Goal: Transaction & Acquisition: Obtain resource

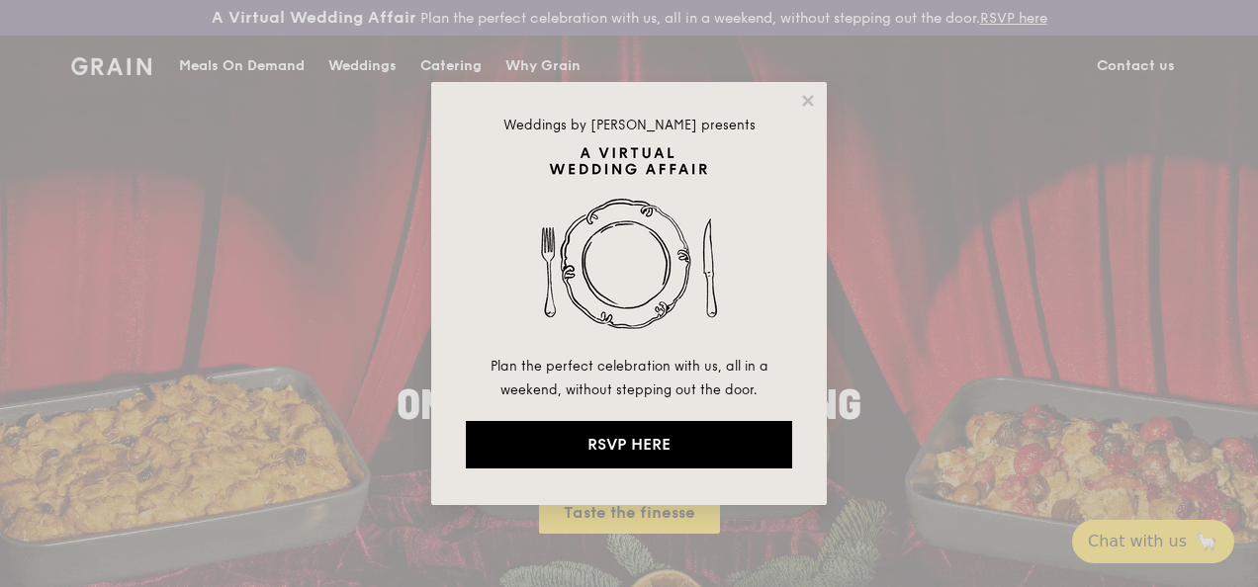
click at [863, 157] on div "Weddings by [PERSON_NAME] presents Plan the perfect celebration with us, all in…" at bounding box center [629, 293] width 1258 height 587
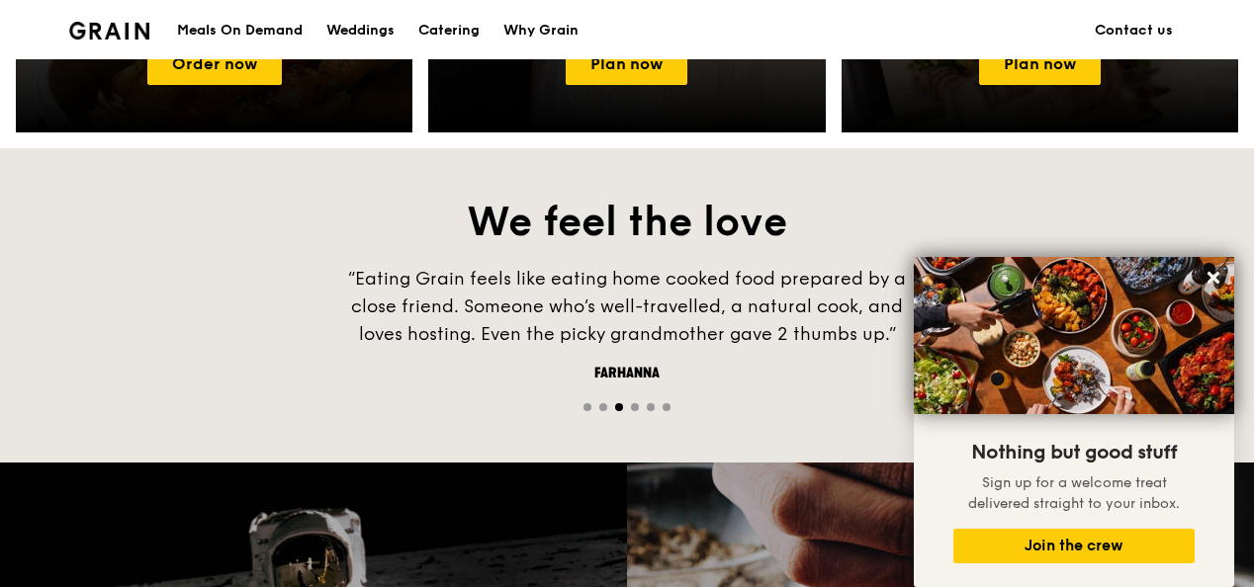
scroll to position [1088, 0]
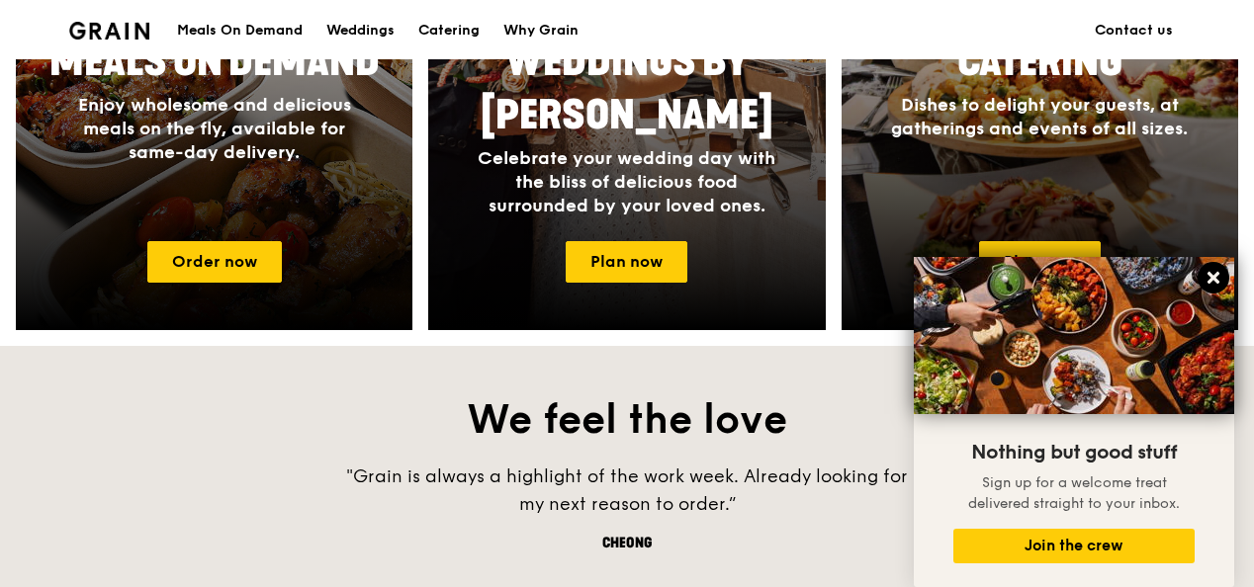
click at [1216, 282] on icon at bounding box center [1213, 278] width 12 height 12
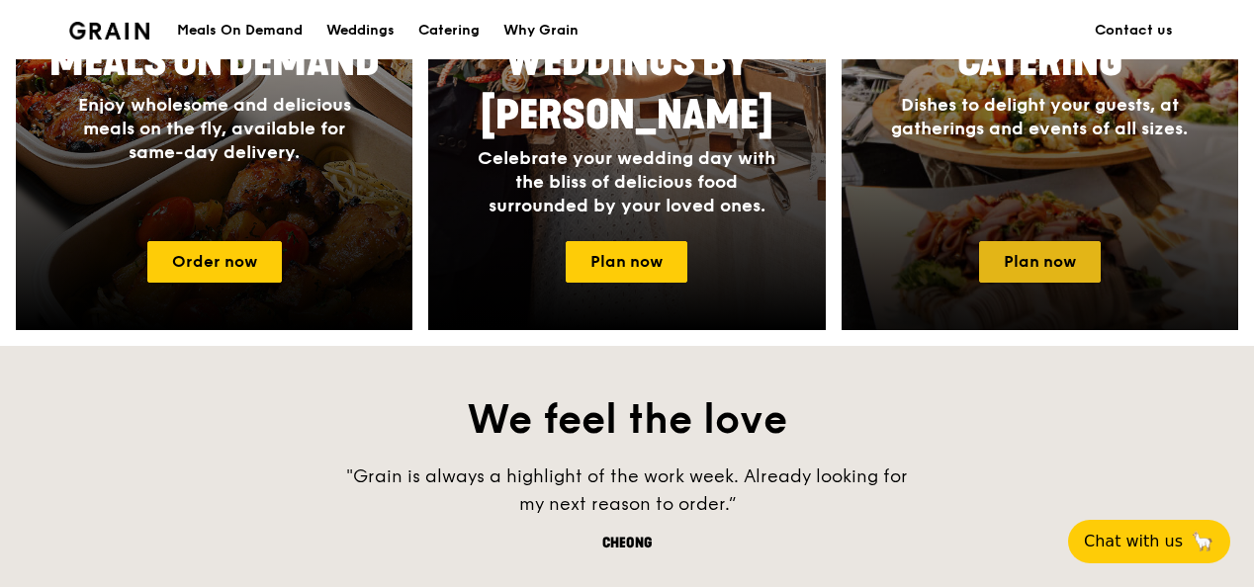
click at [1052, 275] on link "Plan now" at bounding box center [1040, 262] width 122 height 42
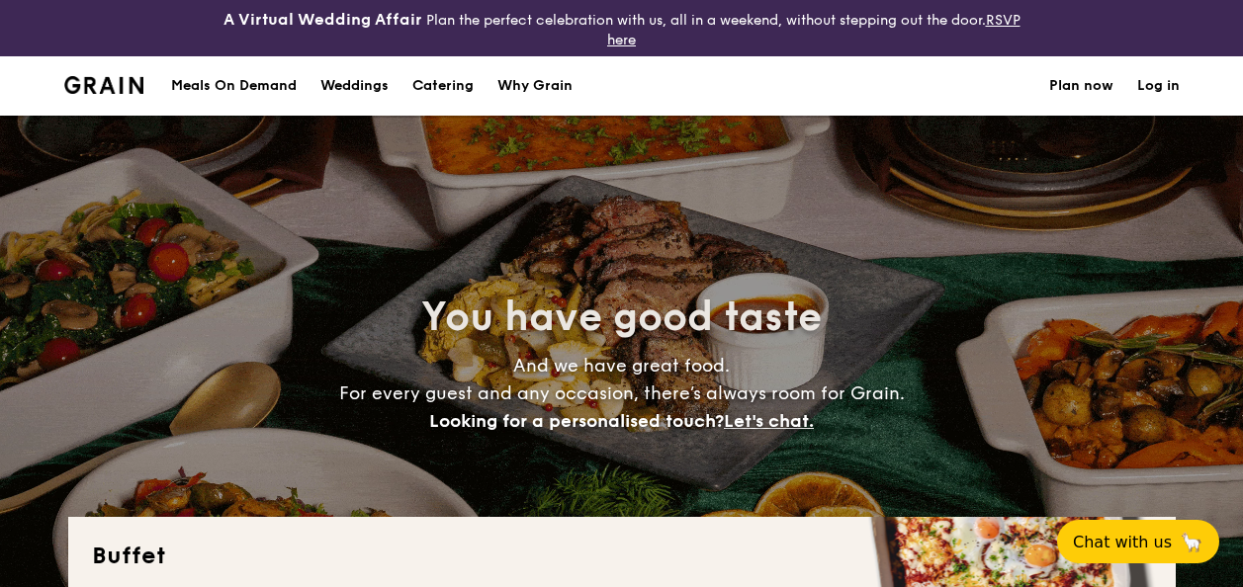
select select
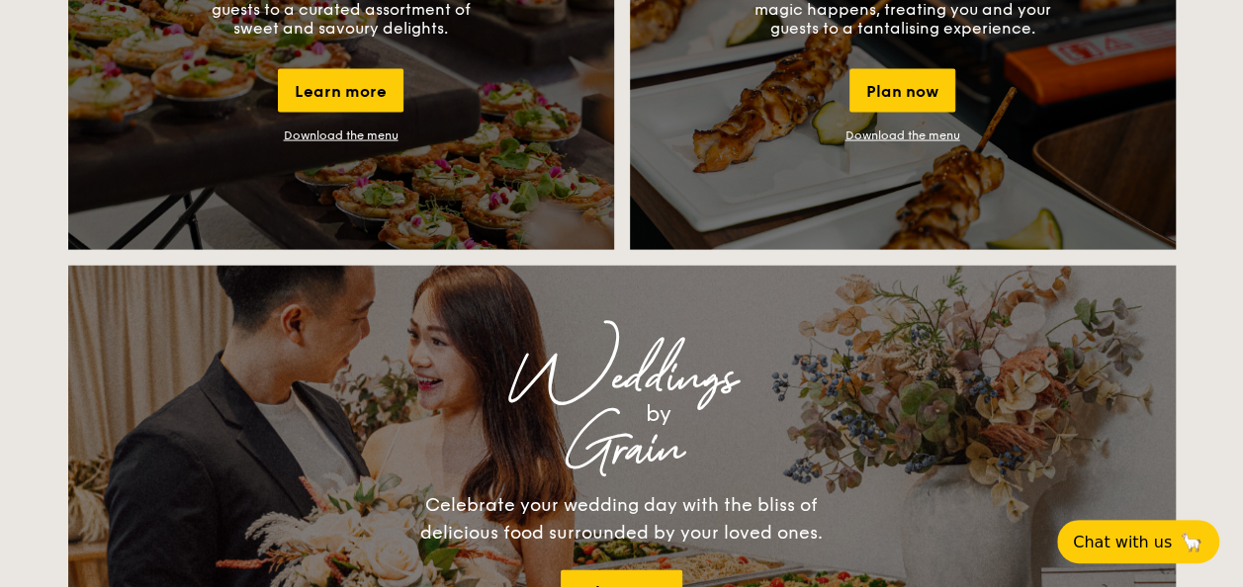
scroll to position [1873, 0]
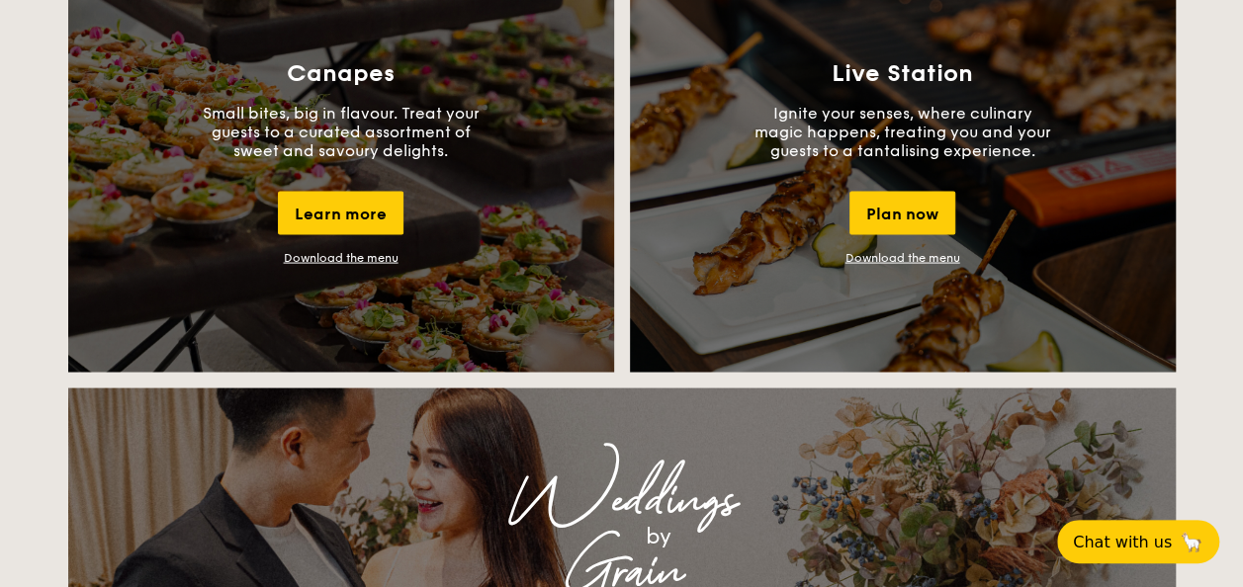
click at [345, 253] on link "Download the menu" at bounding box center [341, 258] width 115 height 14
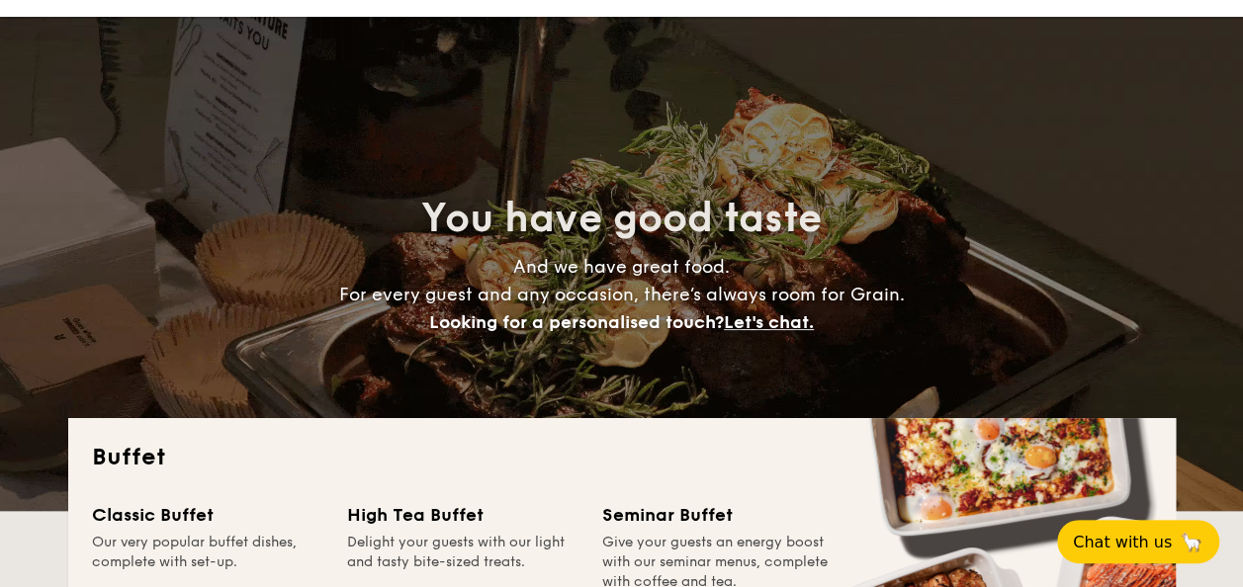
scroll to position [0, 0]
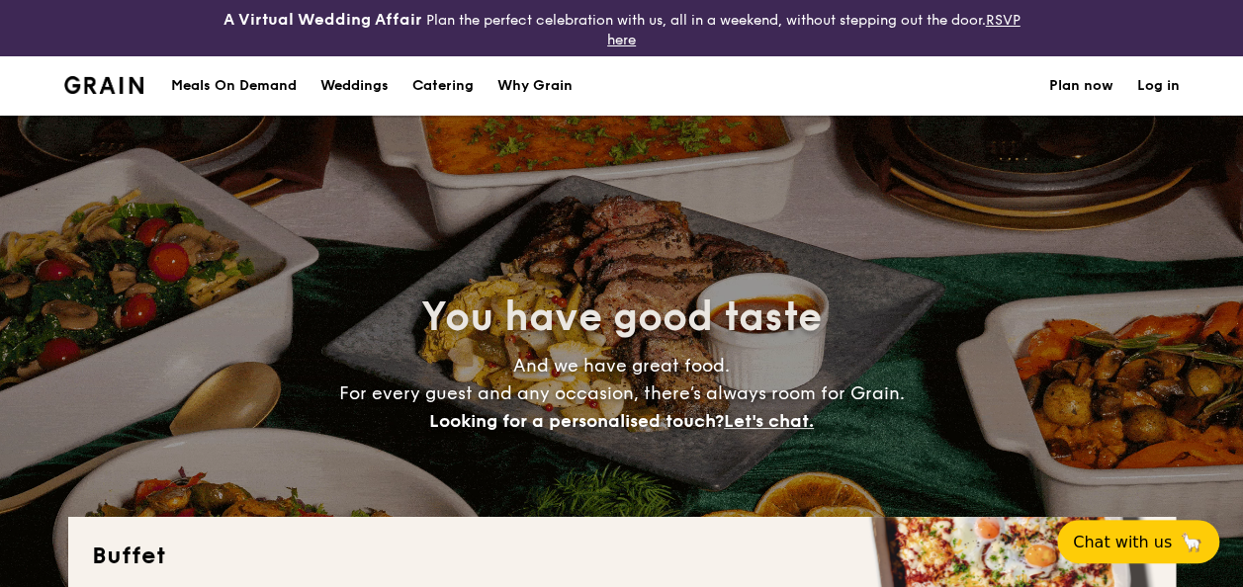
click at [251, 88] on div "Meals On Demand" at bounding box center [234, 85] width 126 height 59
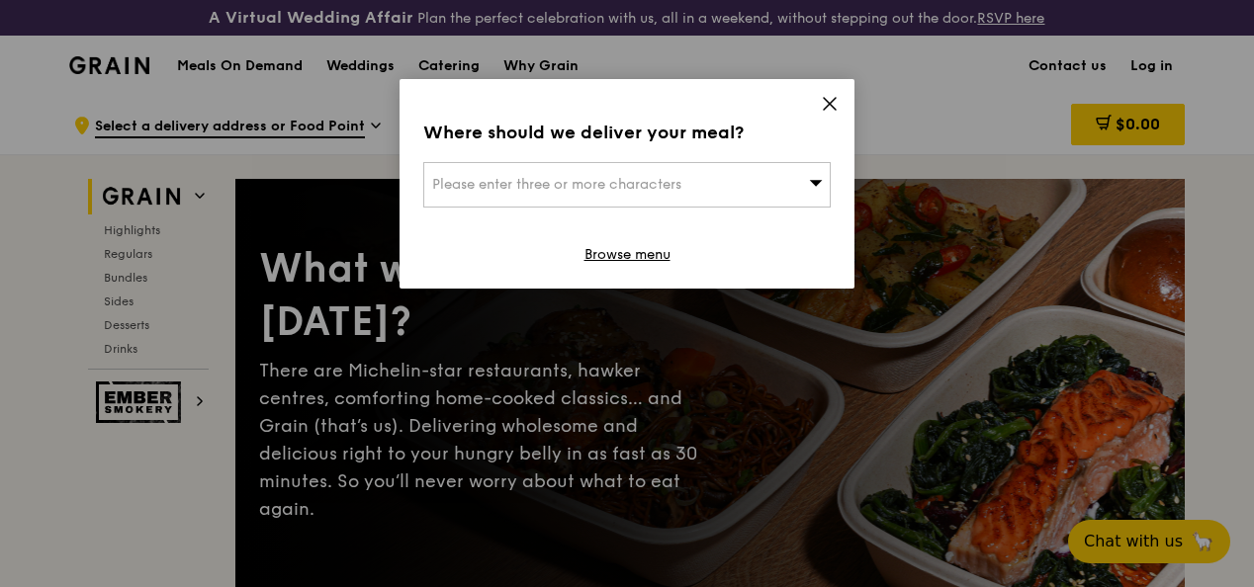
click at [831, 102] on icon at bounding box center [830, 104] width 12 height 12
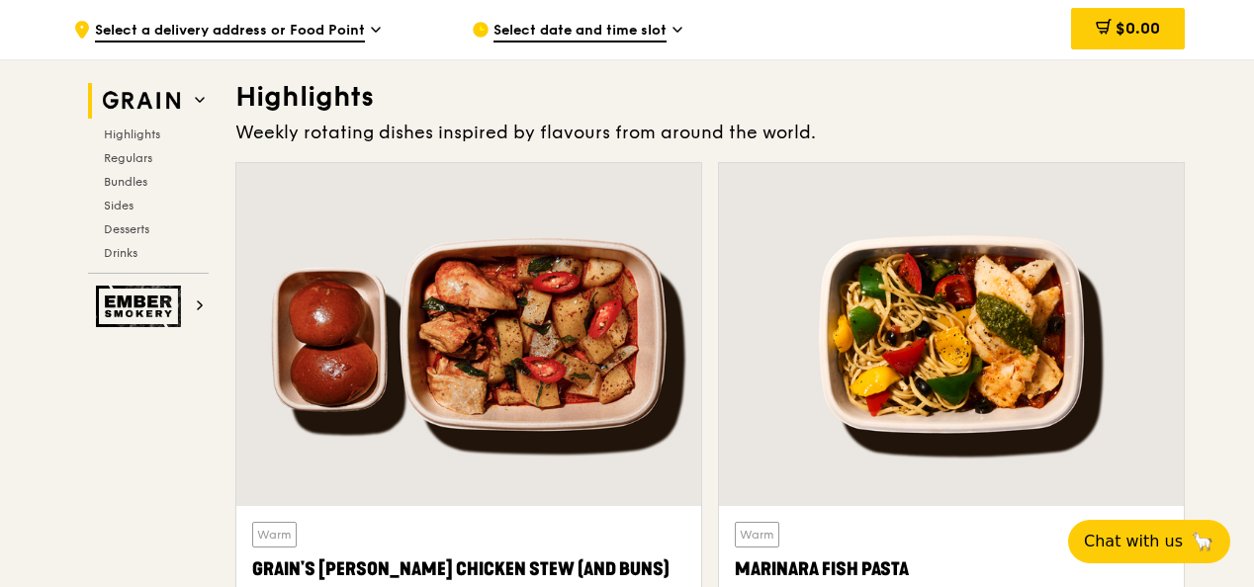
scroll to position [692, 0]
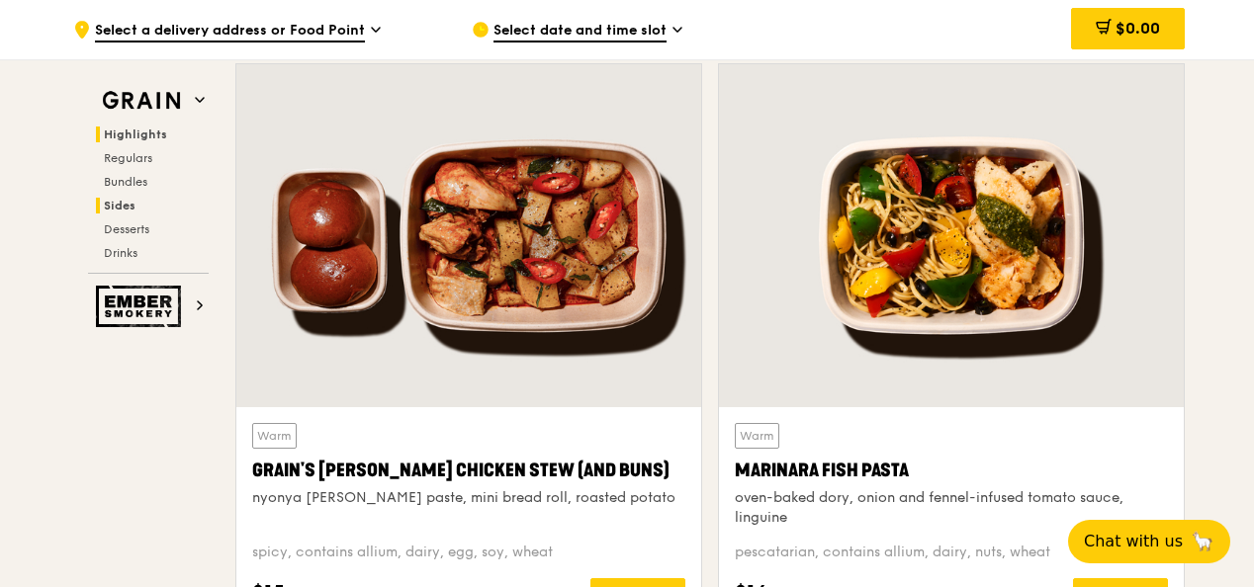
click at [115, 202] on span "Sides" at bounding box center [120, 206] width 32 height 14
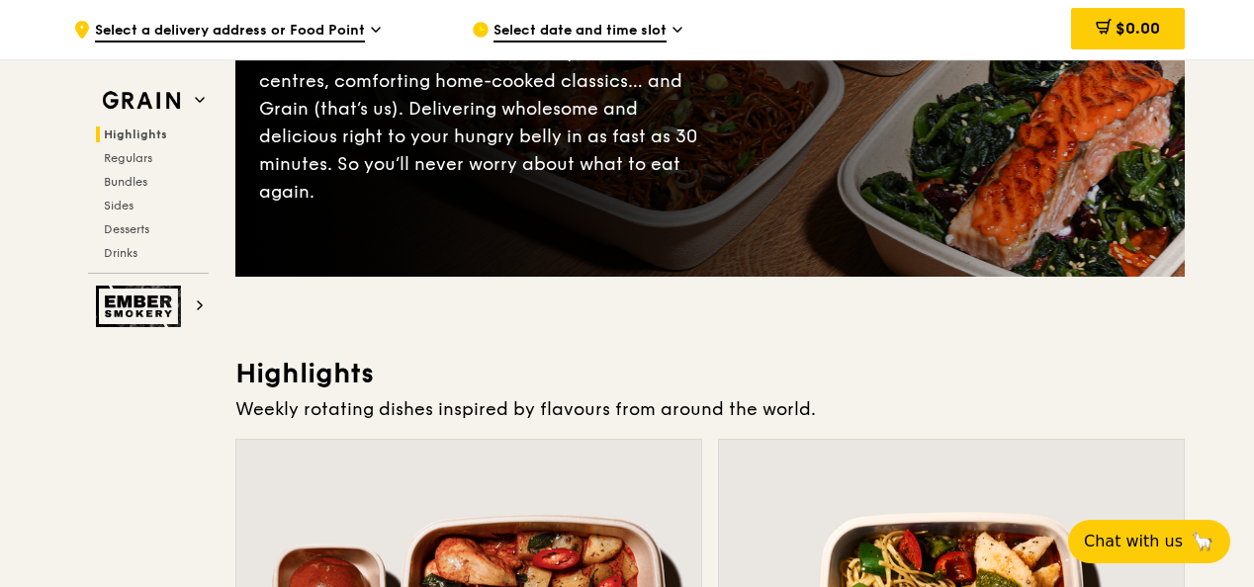
scroll to position [0, 0]
